Goal: Information Seeking & Learning: Understand process/instructions

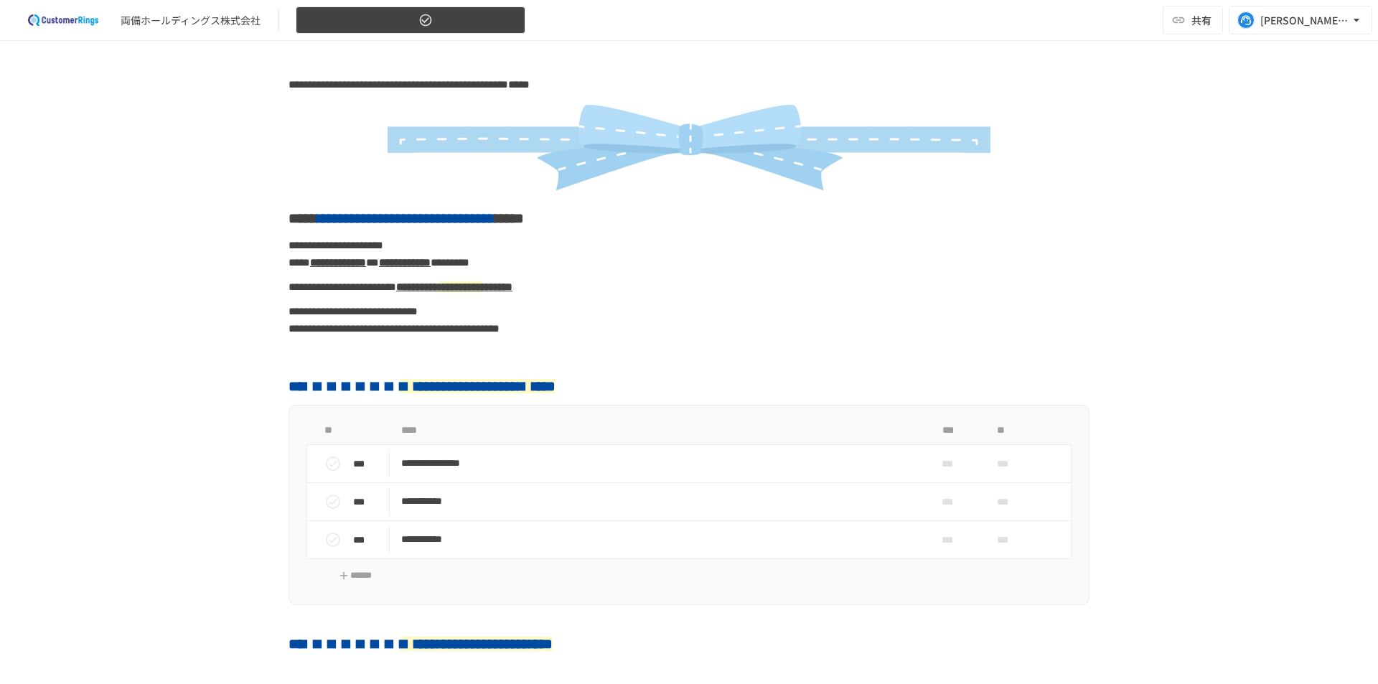
click at [358, 24] on span "はじめにお読みください" at bounding box center [360, 20] width 110 height 18
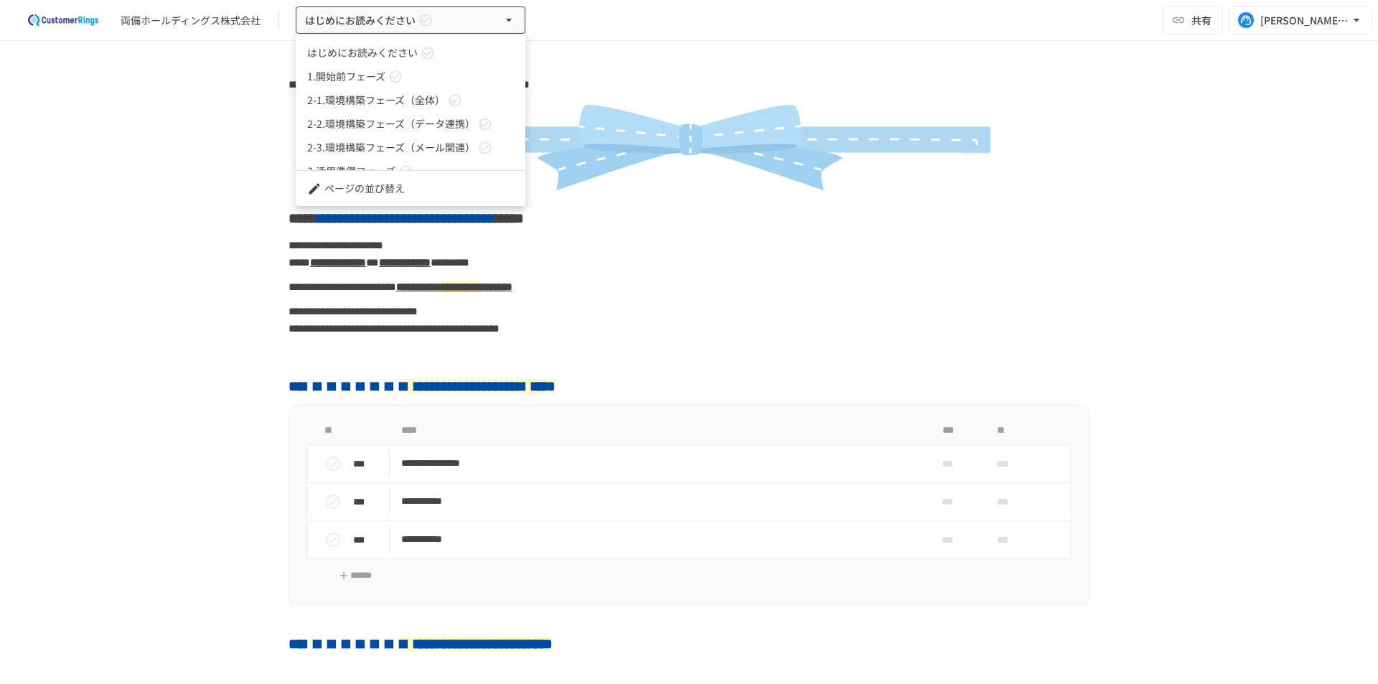
scroll to position [39, 0]
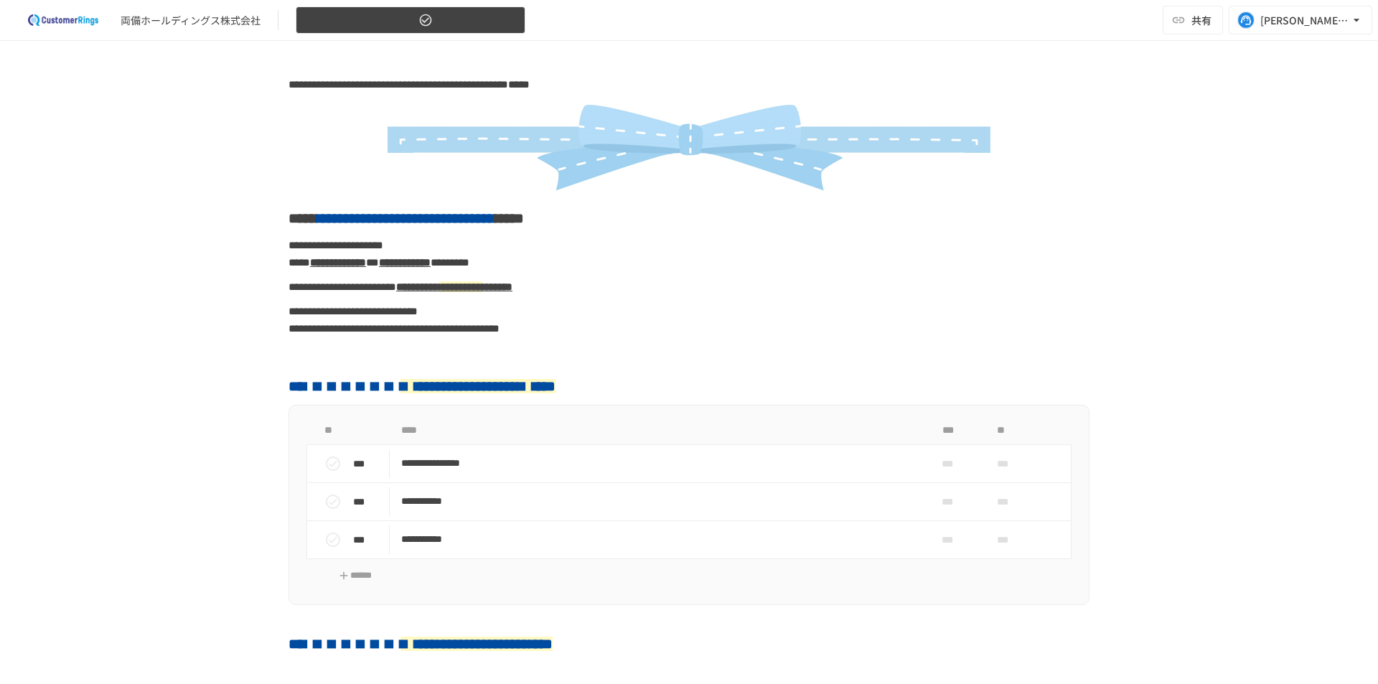
click at [360, 21] on span "はじめにお読みください" at bounding box center [360, 20] width 110 height 18
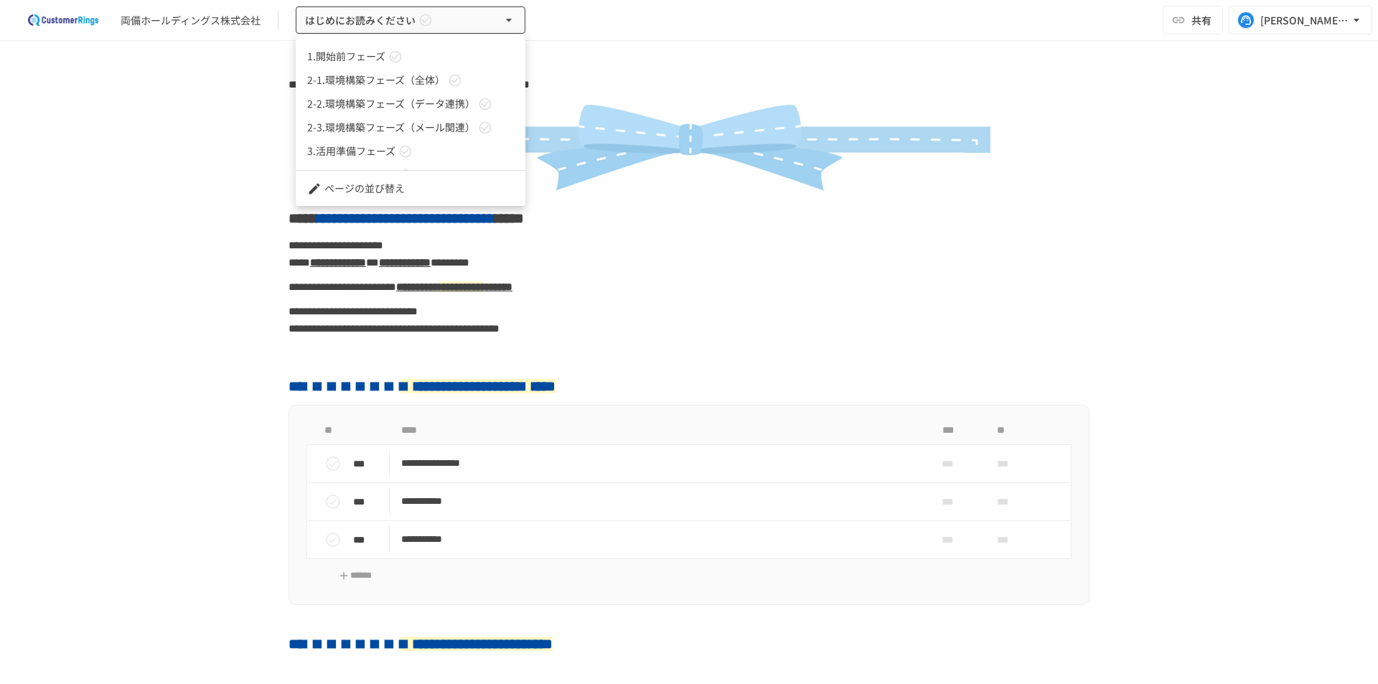
scroll to position [39, 0]
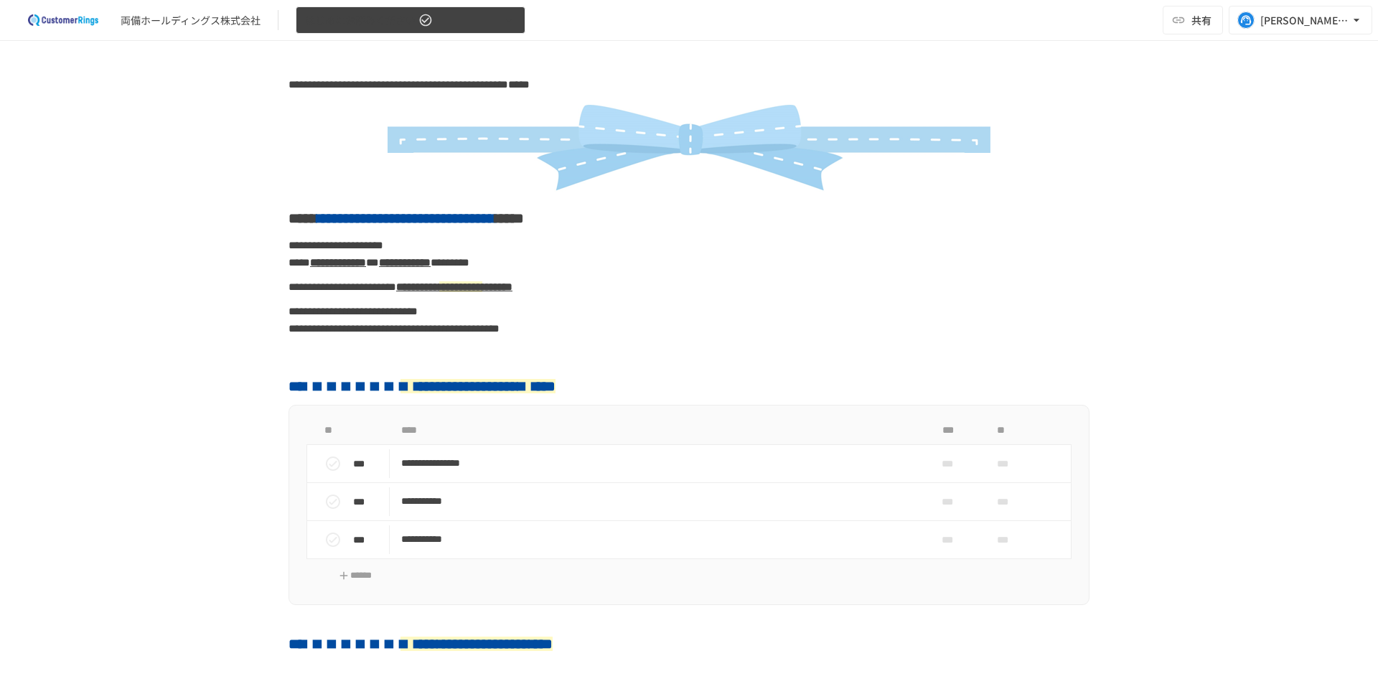
click at [359, 25] on span "はじめにお読みください" at bounding box center [360, 20] width 110 height 18
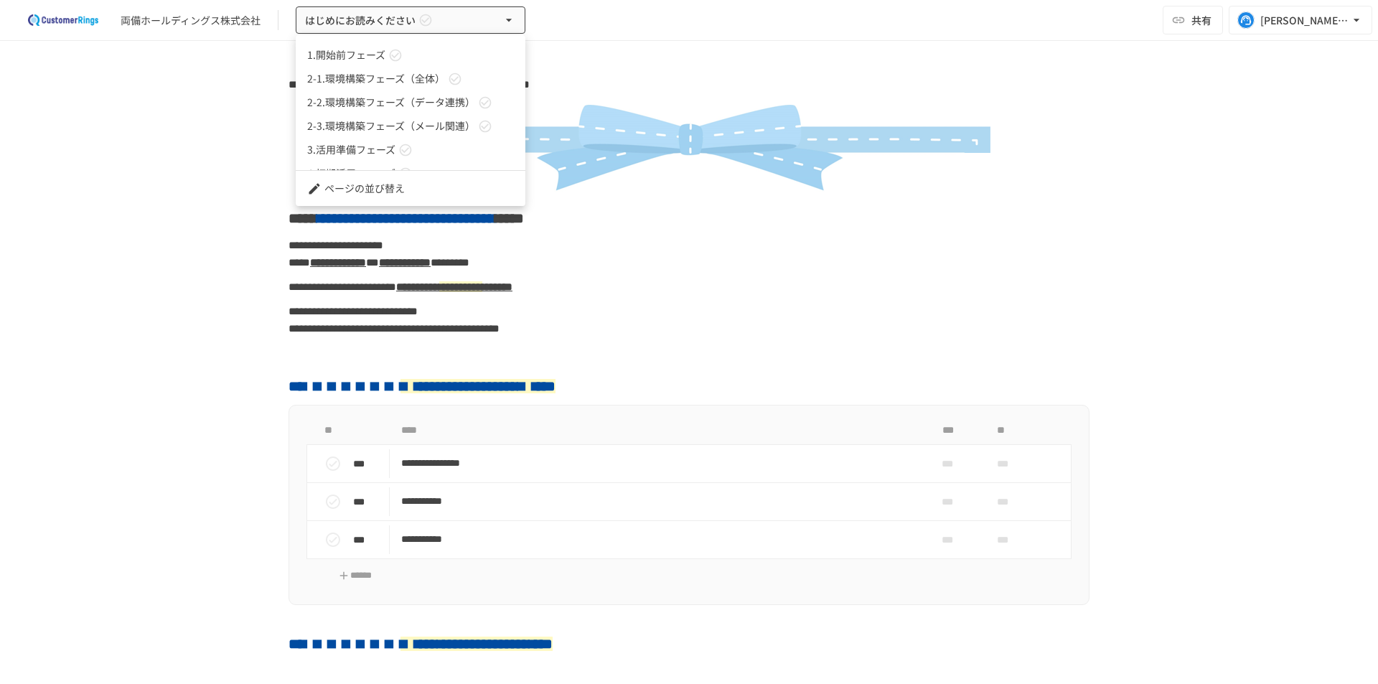
scroll to position [39, 0]
